Goal: Entertainment & Leisure: Consume media (video, audio)

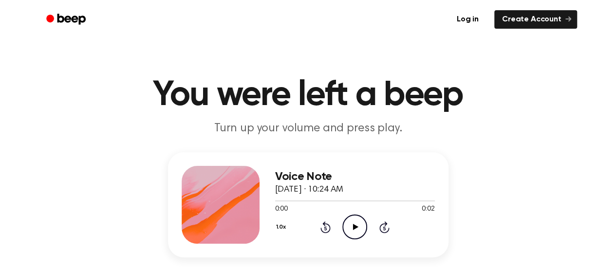
click at [354, 227] on icon at bounding box center [355, 227] width 5 height 6
click at [352, 224] on icon "Play Audio" at bounding box center [355, 227] width 25 height 25
click at [347, 221] on icon "Play Audio" at bounding box center [355, 227] width 25 height 25
click at [360, 230] on icon "Play Audio" at bounding box center [355, 227] width 25 height 25
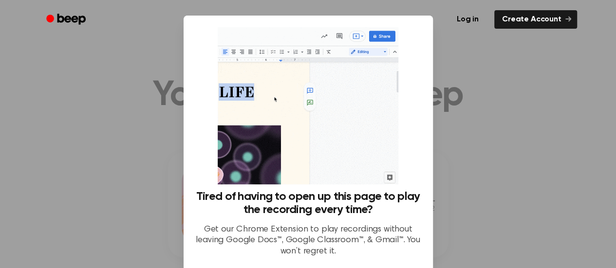
click at [460, 150] on div at bounding box center [308, 134] width 616 height 268
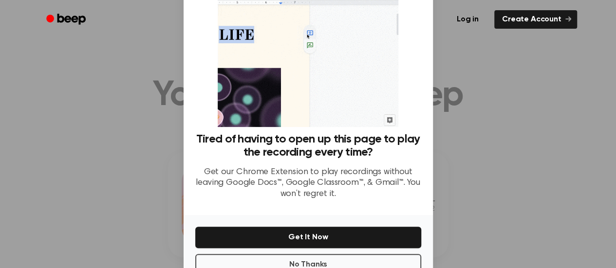
scroll to position [61, 0]
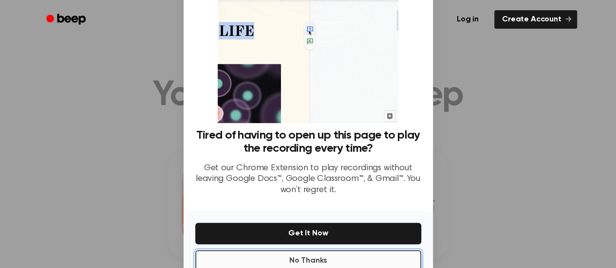
click at [355, 254] on button "No Thanks" at bounding box center [308, 260] width 226 height 21
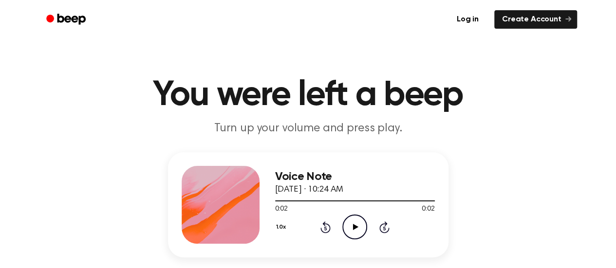
click at [347, 232] on icon "Play Audio" at bounding box center [355, 227] width 25 height 25
click at [352, 230] on icon "Pause Audio" at bounding box center [355, 227] width 25 height 25
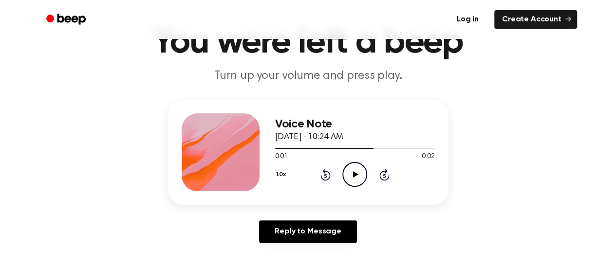
scroll to position [52, 0]
